Goal: Task Accomplishment & Management: Manage account settings

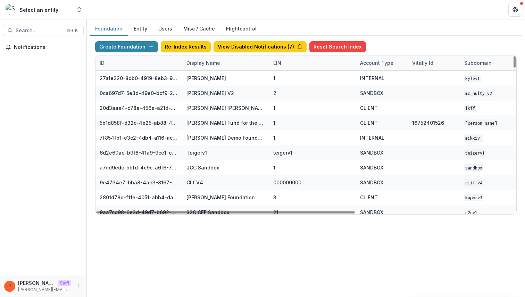
click at [208, 66] on div "Display Name" at bounding box center [203, 62] width 42 height 7
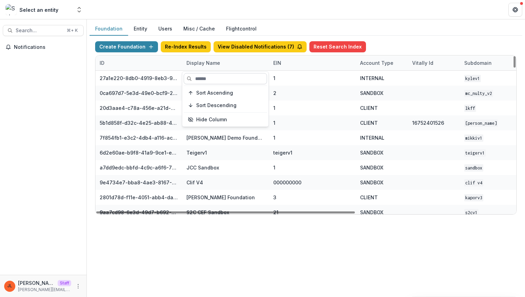
click at [203, 76] on input at bounding box center [225, 78] width 83 height 11
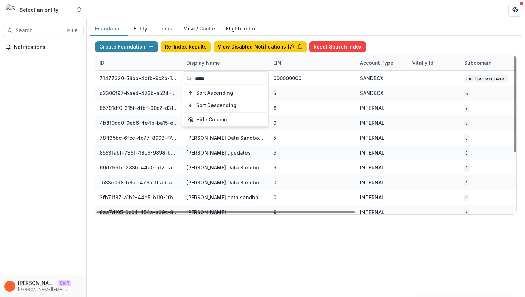
type input "*****"
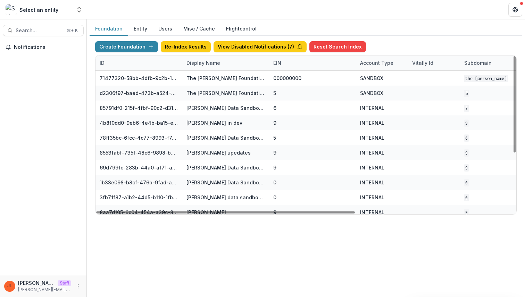
click at [220, 256] on div "Foundation Entity Users Misc / Cache Flightcontrol Create Foundation Re-Index R…" at bounding box center [306, 158] width 438 height 278
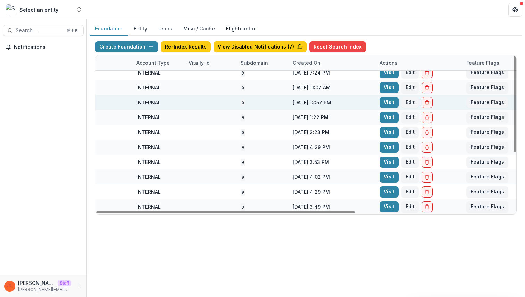
scroll to position [95, 256]
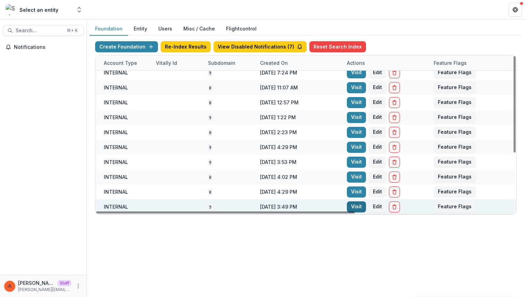
click at [352, 203] on link "Visit" at bounding box center [356, 207] width 19 height 11
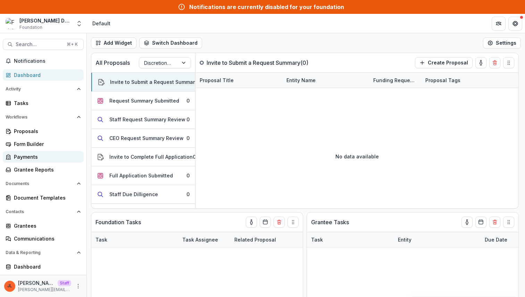
click at [36, 155] on div "Payments" at bounding box center [46, 156] width 64 height 7
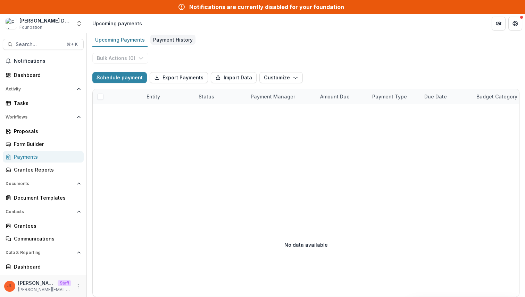
click at [181, 42] on div "Payment History" at bounding box center [172, 40] width 45 height 10
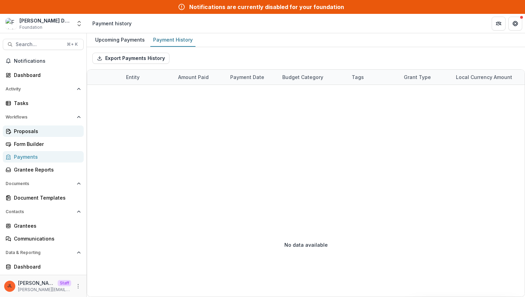
click at [40, 132] on div "Proposals" at bounding box center [46, 131] width 64 height 7
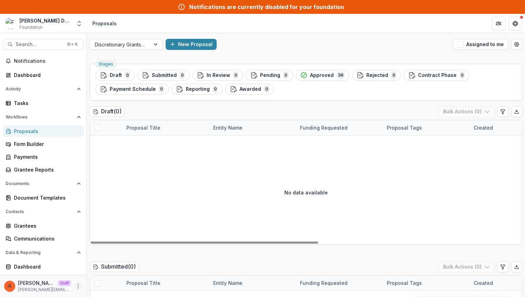
click at [76, 288] on icon "More" at bounding box center [78, 287] width 6 height 6
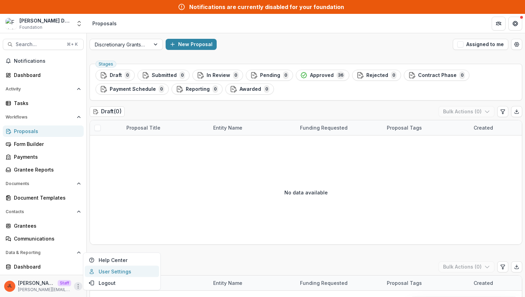
click at [99, 275] on link "User Settings" at bounding box center [122, 271] width 74 height 11
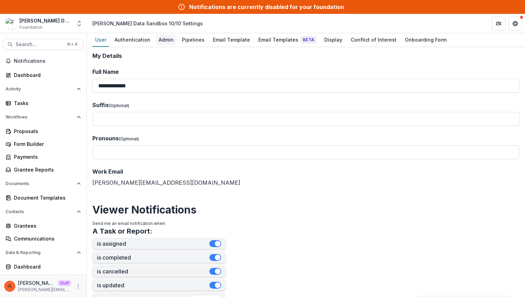
click at [168, 39] on div "Admin" at bounding box center [166, 40] width 20 height 10
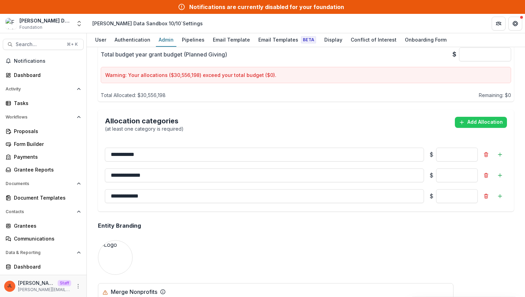
scroll to position [575, 0]
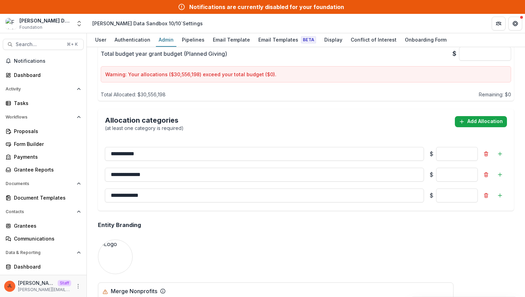
click at [469, 116] on button "Add Allocation" at bounding box center [481, 121] width 52 height 11
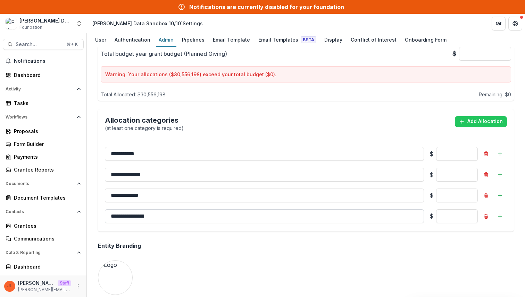
click at [340, 210] on input "**********" at bounding box center [264, 217] width 319 height 14
click at [344, 210] on input "**********" at bounding box center [264, 217] width 319 height 14
click at [337, 210] on input "**********" at bounding box center [264, 217] width 319 height 14
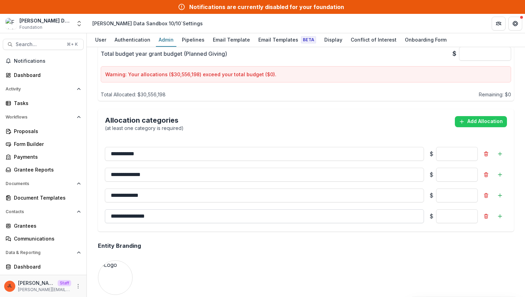
click at [337, 210] on input "**********" at bounding box center [264, 217] width 319 height 14
type input "*****"
click at [333, 243] on div "**********" at bounding box center [305, 137] width 427 height 1319
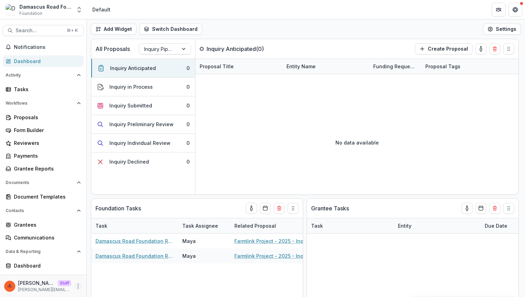
click at [74, 287] on button "More" at bounding box center [78, 286] width 8 height 8
click at [98, 270] on link "User Settings" at bounding box center [122, 271] width 74 height 11
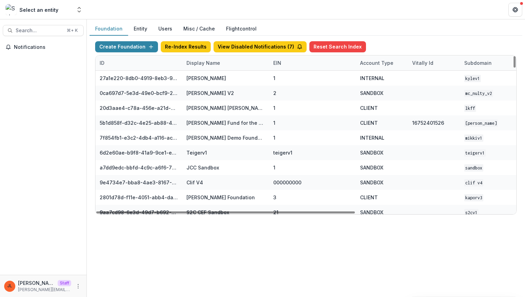
click at [219, 62] on div "Display Name" at bounding box center [203, 62] width 42 height 7
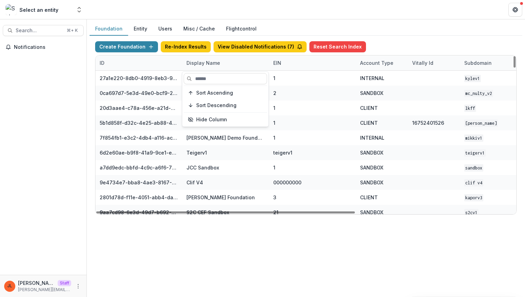
click at [211, 72] on div "Sort Ascending Sort Descending Hide Column" at bounding box center [225, 99] width 86 height 55
click at [210, 76] on input at bounding box center [225, 78] width 83 height 11
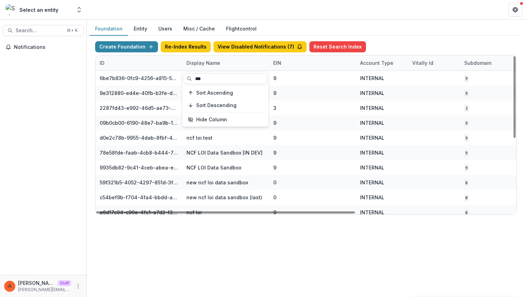
type input "***"
click at [212, 222] on div "Foundation Entity Users Misc / Cache Flightcontrol Create Foundation Re-Index R…" at bounding box center [306, 121] width 438 height 204
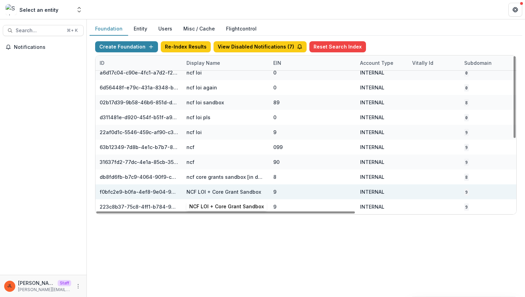
scroll to position [140, 256]
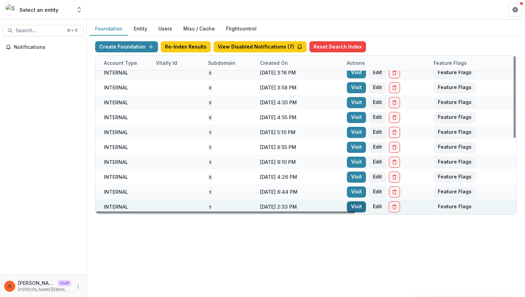
click at [351, 208] on link "Visit" at bounding box center [356, 207] width 19 height 11
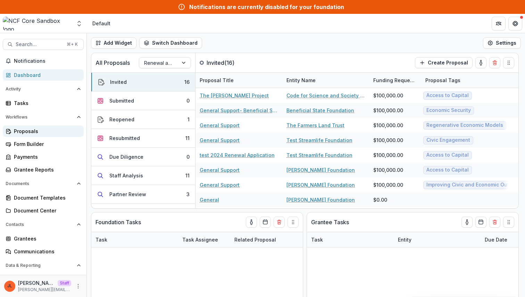
click at [18, 129] on div "Proposals" at bounding box center [46, 131] width 64 height 7
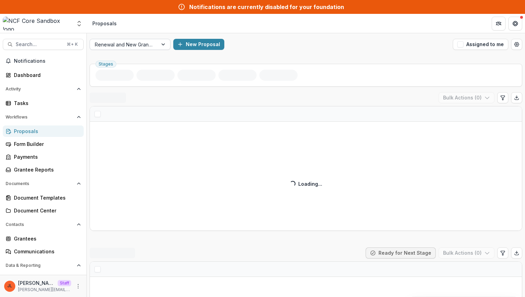
click at [146, 50] on div "Renewal and New Grants Pipeline" at bounding box center [130, 44] width 81 height 11
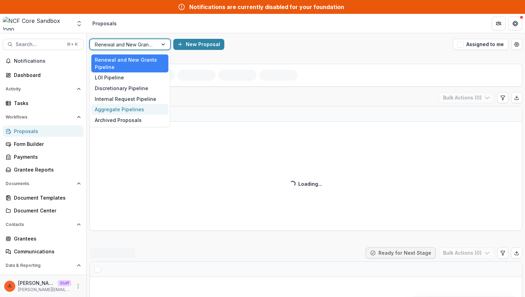
click at [294, 53] on div "Aggregate Pipelines, 5 of 6. 6 results available. Use Up and Down to choose opt…" at bounding box center [306, 44] width 438 height 22
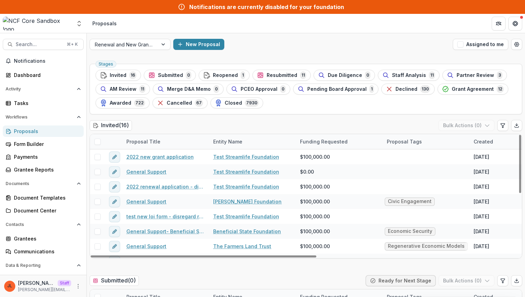
click at [350, 114] on div "Stages Invited 16 Submitted 0 Reopened 1 Resubmitted 11 Due Diligence 0 Staff A…" at bounding box center [306, 89] width 432 height 51
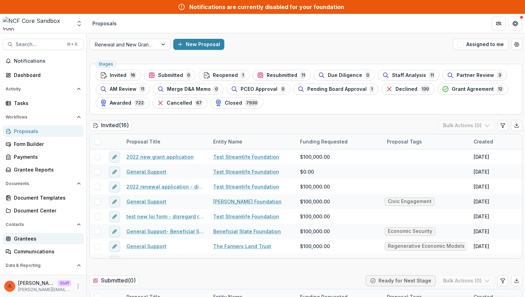
scroll to position [23, 0]
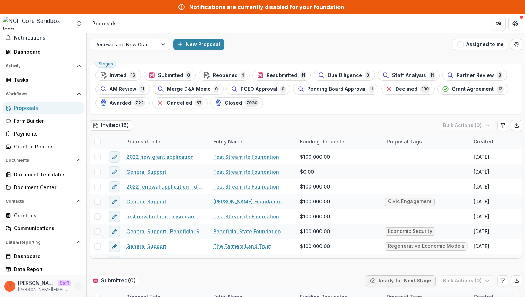
click at [77, 287] on icon "More" at bounding box center [78, 287] width 6 height 6
click at [109, 270] on link "User Settings" at bounding box center [122, 271] width 74 height 11
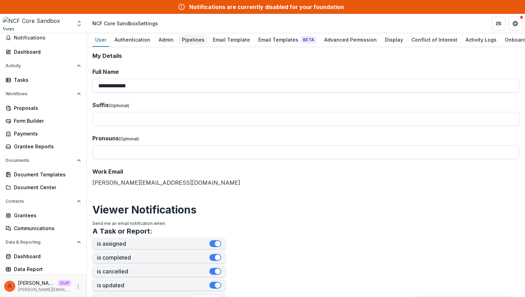
click at [195, 43] on div "Pipelines" at bounding box center [193, 40] width 28 height 10
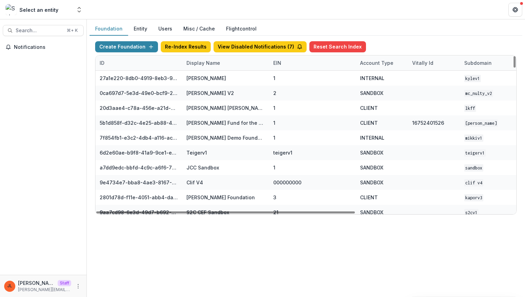
click at [208, 69] on div "Display Name" at bounding box center [225, 63] width 87 height 15
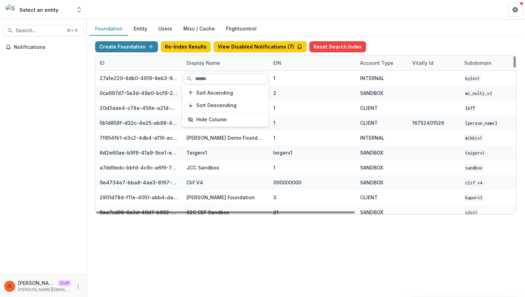
click at [217, 75] on input at bounding box center [225, 78] width 83 height 11
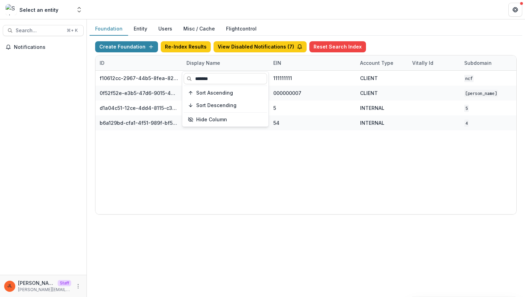
type input "******"
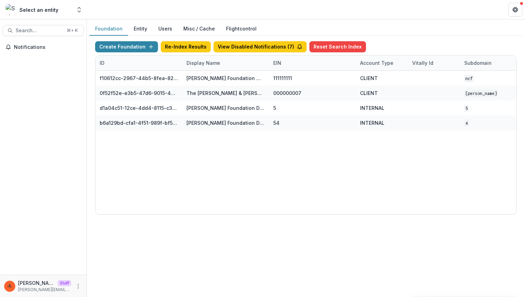
click at [416, 29] on div "Foundation Entity Users Misc / Cache Flightcontrol" at bounding box center [306, 29] width 432 height 14
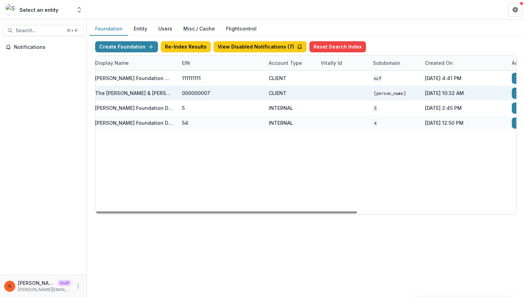
scroll to position [0, 256]
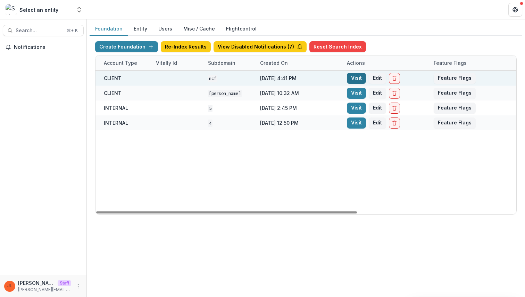
click at [359, 77] on link "Visit" at bounding box center [356, 78] width 19 height 11
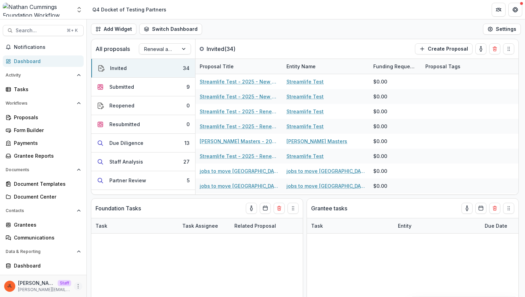
click at [74, 286] on button "More" at bounding box center [78, 286] width 8 height 8
click at [90, 276] on link "User Settings" at bounding box center [122, 271] width 74 height 11
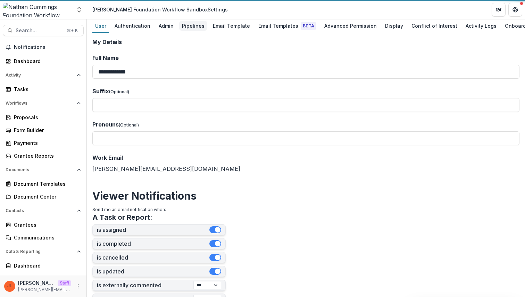
click at [192, 26] on div "Pipelines" at bounding box center [193, 26] width 28 height 10
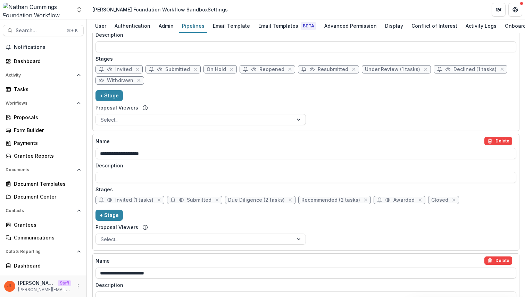
scroll to position [279, 0]
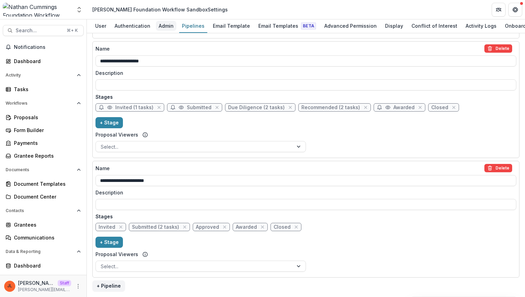
click at [165, 26] on div "Admin" at bounding box center [166, 26] width 20 height 10
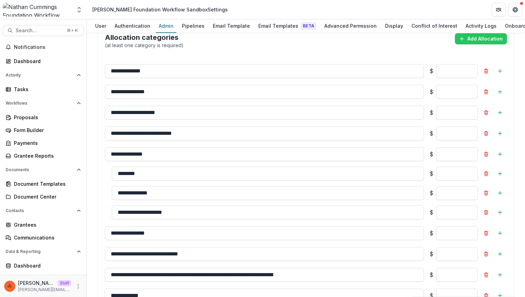
scroll to position [864, 0]
